Goal: Use online tool/utility: Utilize a website feature to perform a specific function

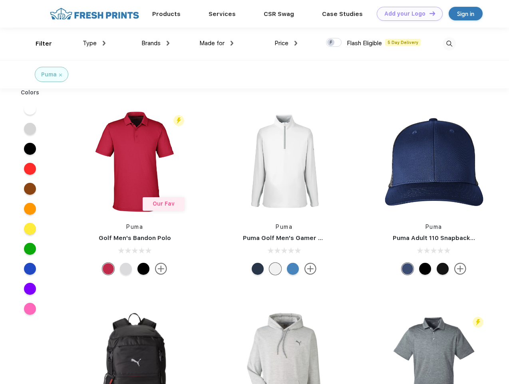
scroll to position [0, 0]
click at [407, 14] on link "Add your Logo Design Tool" at bounding box center [410, 14] width 66 height 14
click at [0, 0] on div "Design Tool" at bounding box center [0, 0] width 0 height 0
click at [429, 13] on link "Add your Logo Design Tool" at bounding box center [410, 14] width 66 height 14
click at [38, 44] on div "Filter" at bounding box center [44, 43] width 16 height 9
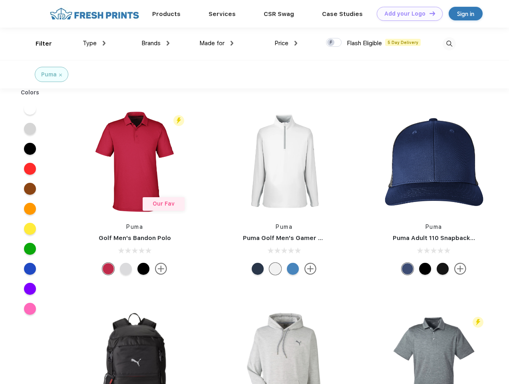
click at [94, 43] on span "Type" at bounding box center [90, 43] width 14 height 7
click at [155, 43] on span "Brands" at bounding box center [150, 43] width 19 height 7
click at [217, 43] on span "Made for" at bounding box center [211, 43] width 25 height 7
click at [286, 43] on span "Price" at bounding box center [281, 43] width 14 height 7
click at [334, 43] on div at bounding box center [334, 42] width 16 height 9
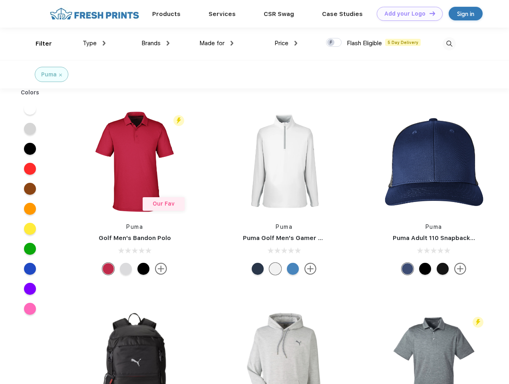
click at [331, 43] on input "checkbox" at bounding box center [328, 40] width 5 height 5
click at [449, 44] on img at bounding box center [449, 43] width 13 height 13
